Goal: Task Accomplishment & Management: Manage account settings

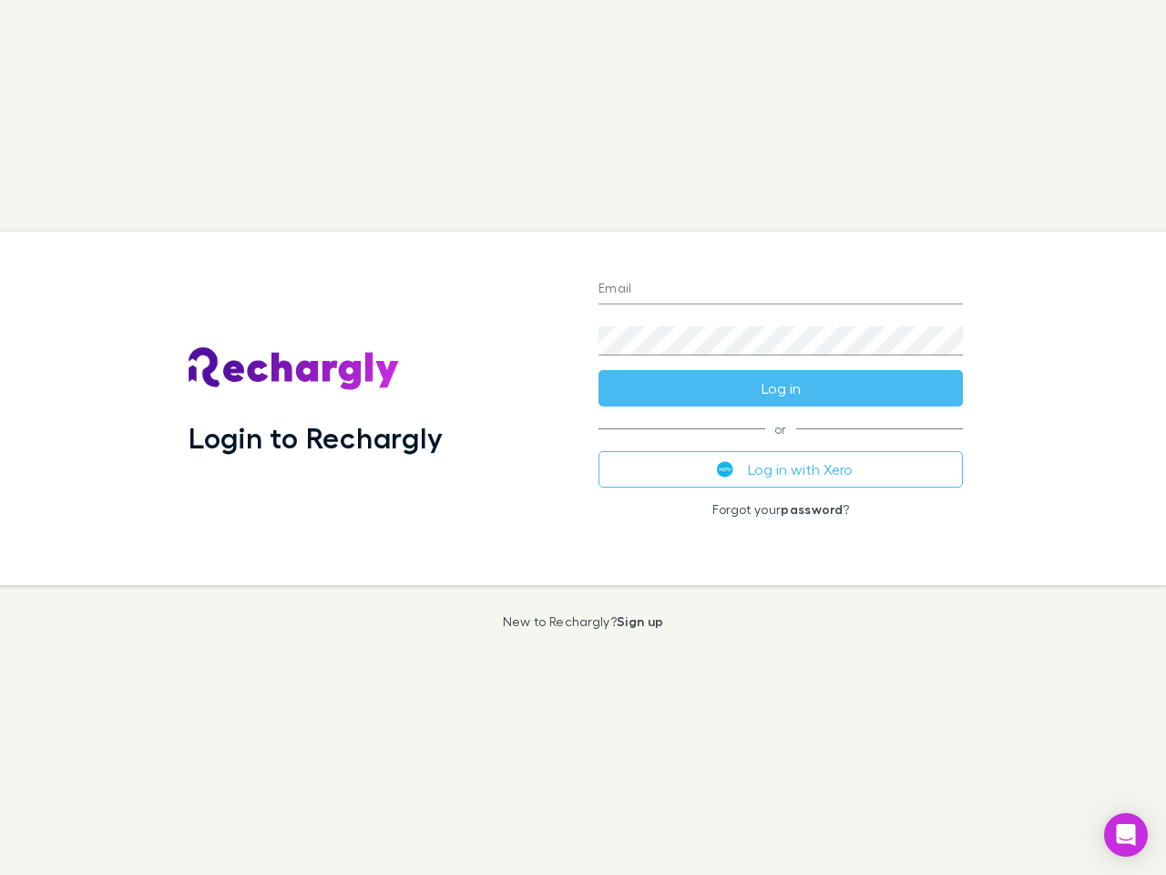
click at [583, 437] on div "Login to Rechargly" at bounding box center [379, 407] width 410 height 353
click at [781, 290] on input "Email" at bounding box center [781, 289] width 364 height 29
click at [781, 388] on form "Email Password Log in" at bounding box center [781, 334] width 364 height 146
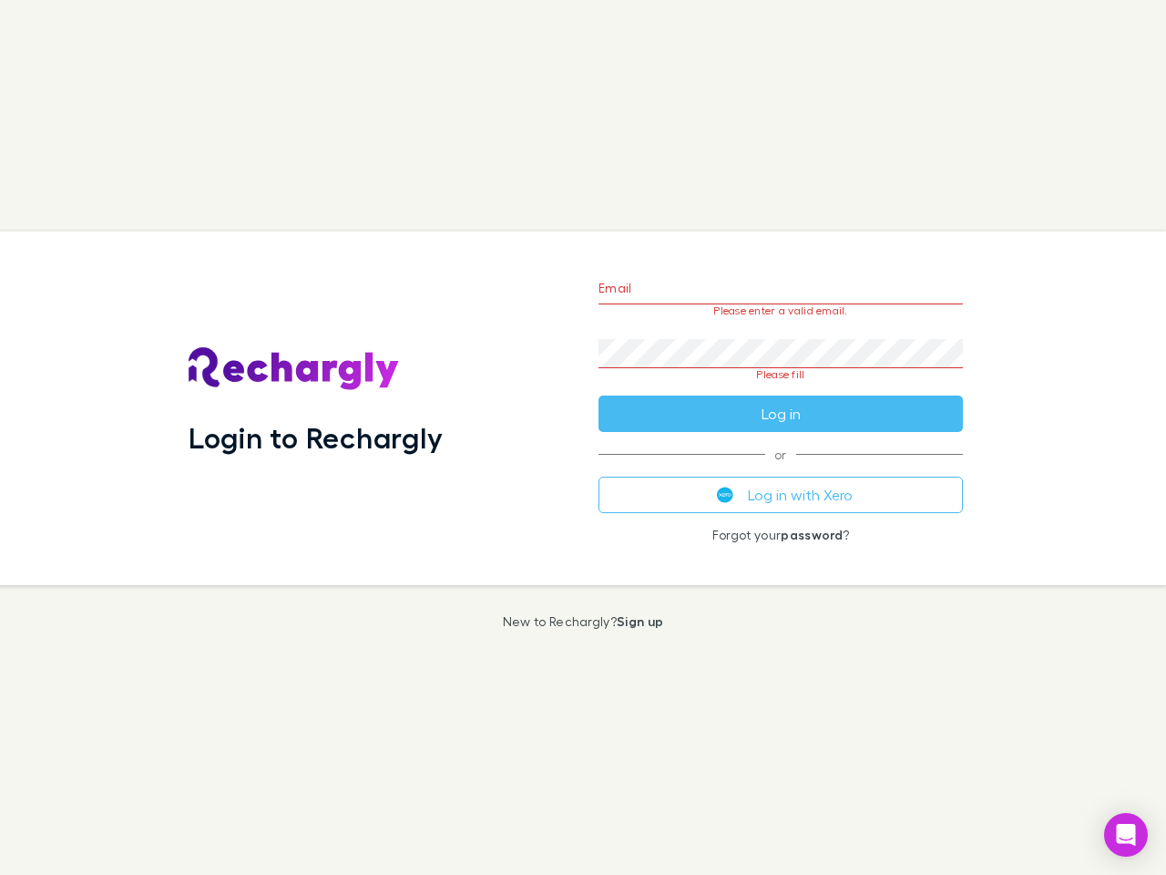
click at [781, 469] on div "Email Please enter a valid email. Password Please fill Log in or Log in with Xe…" at bounding box center [781, 407] width 394 height 353
click at [1126, 835] on icon "Open Intercom Messenger" at bounding box center [1126, 835] width 19 height 22
